Goal: Transaction & Acquisition: Purchase product/service

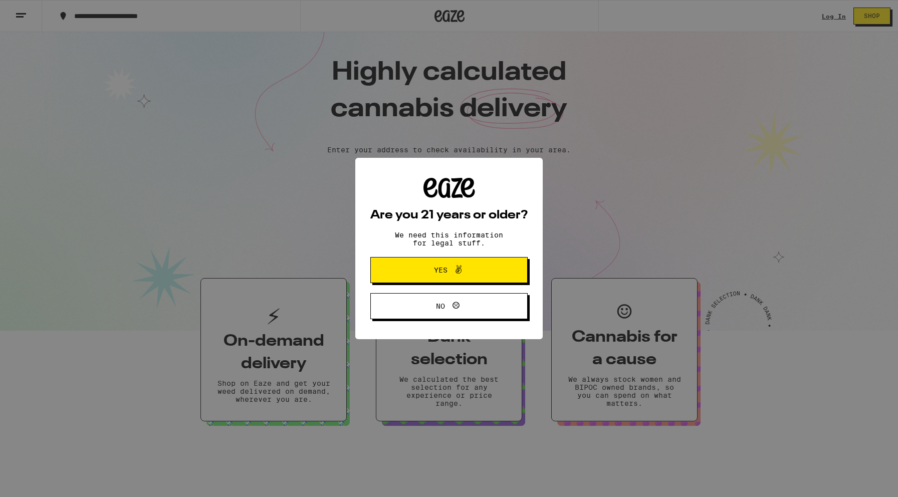
click at [446, 269] on span "Yes" at bounding box center [441, 270] width 14 height 7
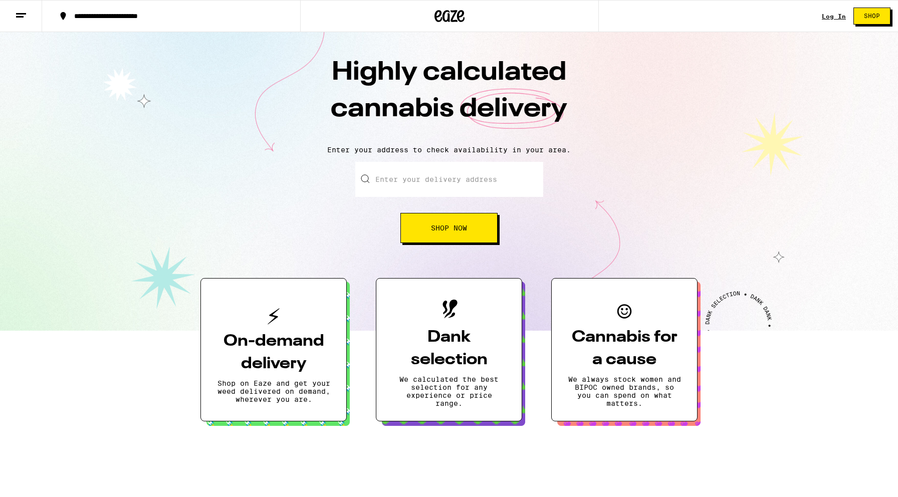
click at [432, 188] on input "Enter your delivery address" at bounding box center [449, 179] width 188 height 35
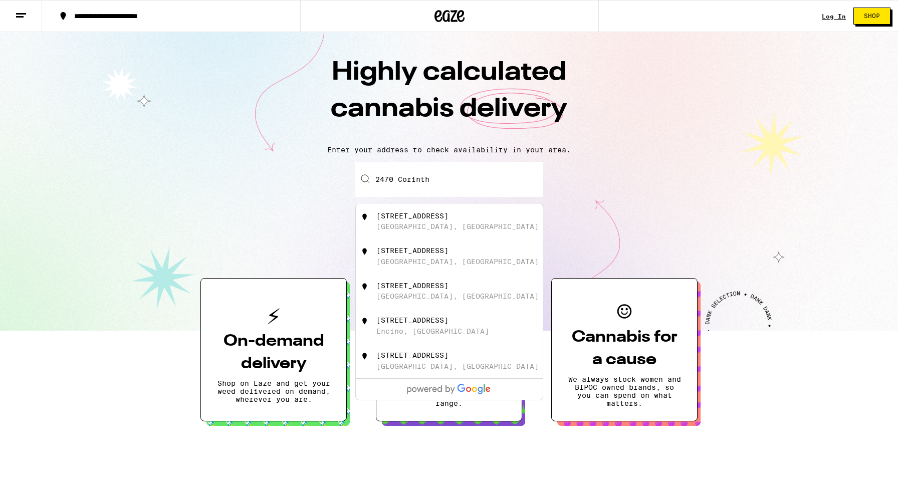
drag, startPoint x: 433, startPoint y: 190, endPoint x: 438, endPoint y: 220, distance: 30.5
click at [438, 220] on div "[STREET_ADDRESS]" at bounding box center [412, 216] width 72 height 8
type input "[STREET_ADDRESS]"
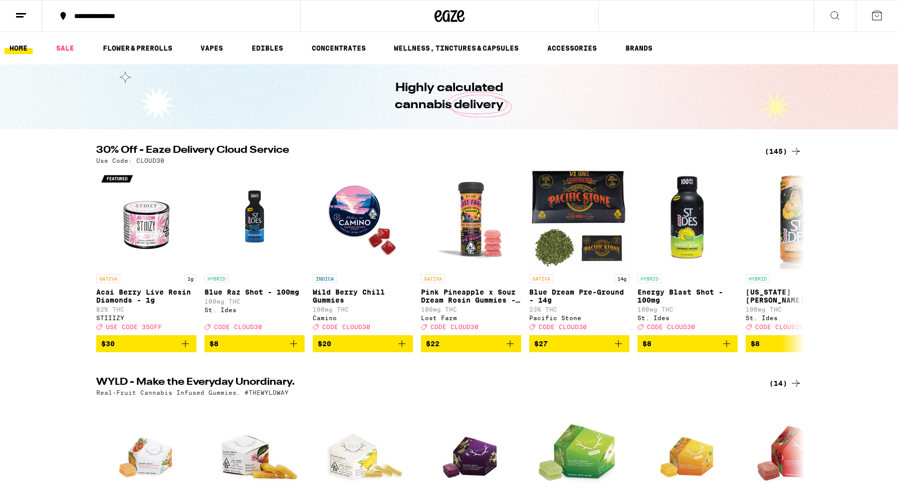
click at [24, 10] on icon at bounding box center [21, 16] width 12 height 12
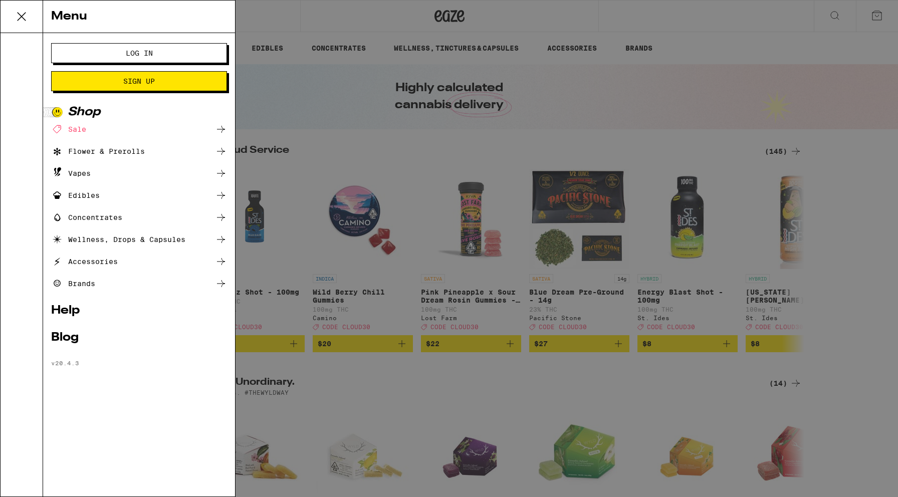
click at [119, 45] on button "Log In" at bounding box center [139, 53] width 176 height 20
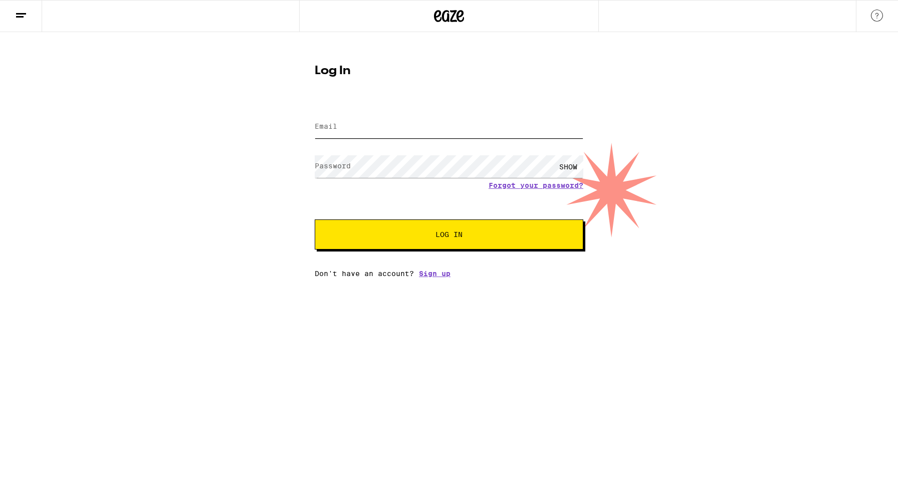
type input "[EMAIL_ADDRESS][DOMAIN_NAME]"
click at [449, 236] on button "Log In" at bounding box center [449, 234] width 269 height 30
